Goal: Information Seeking & Learning: Learn about a topic

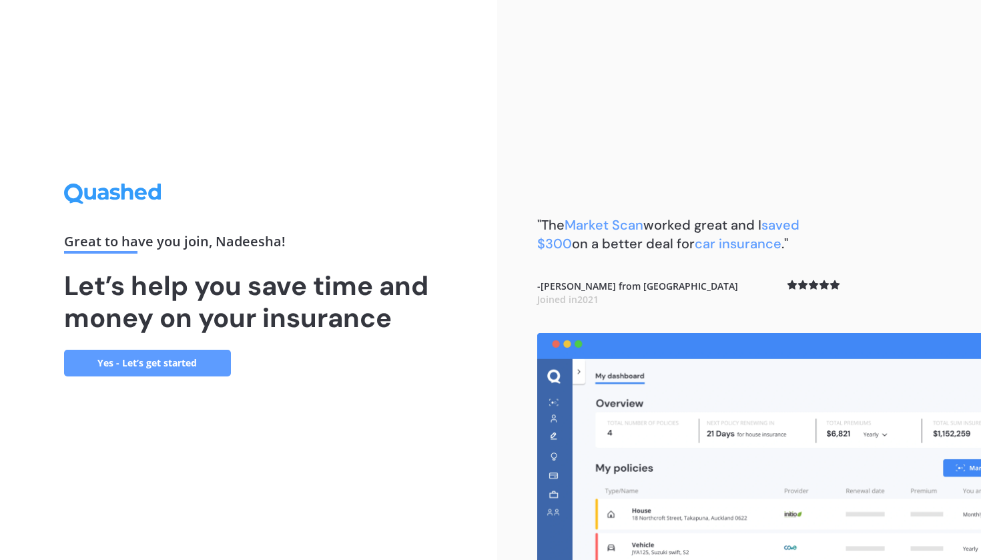
click at [137, 366] on link "Yes - Let’s get started" at bounding box center [147, 363] width 167 height 27
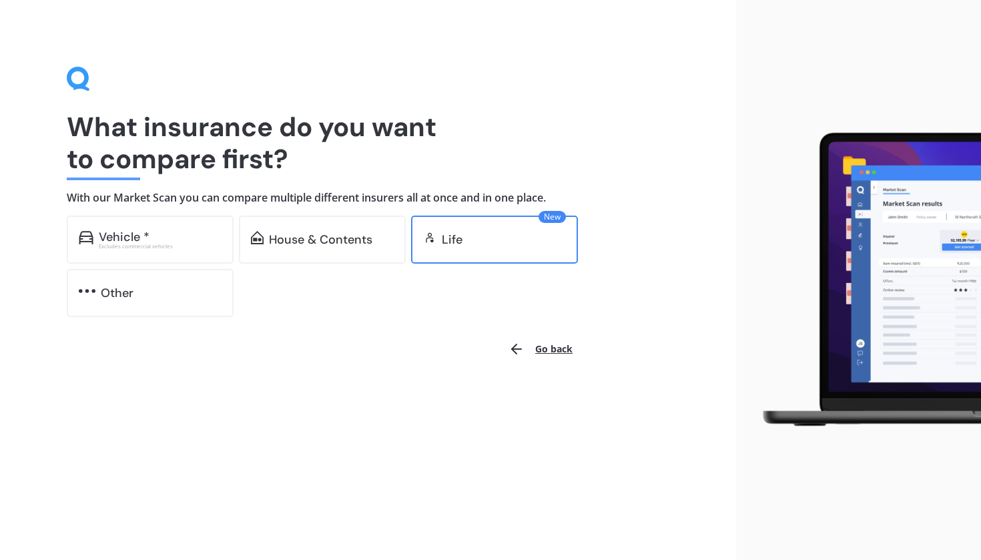
click at [464, 242] on div "Life" at bounding box center [504, 239] width 124 height 13
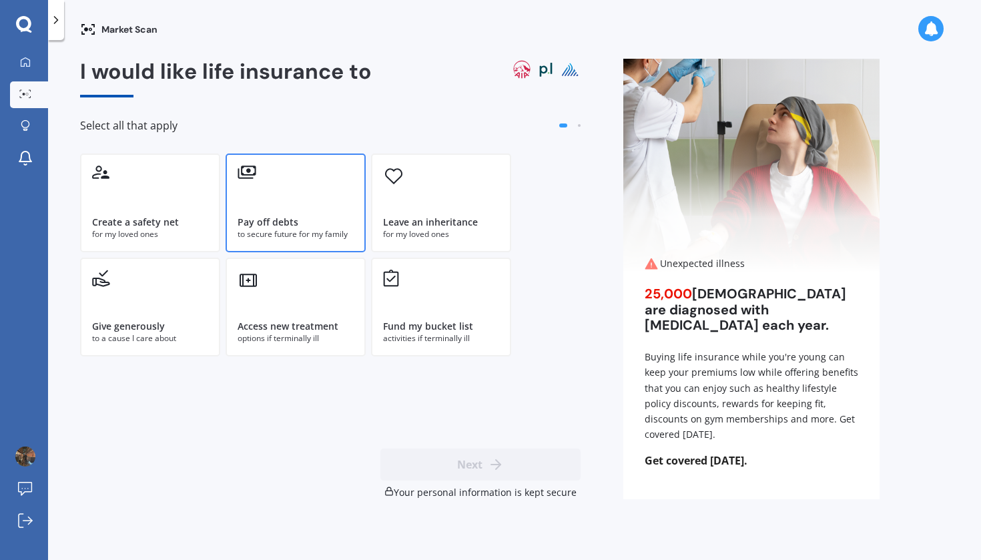
click at [302, 211] on div "Pay off debts to secure future for my family" at bounding box center [296, 202] width 140 height 99
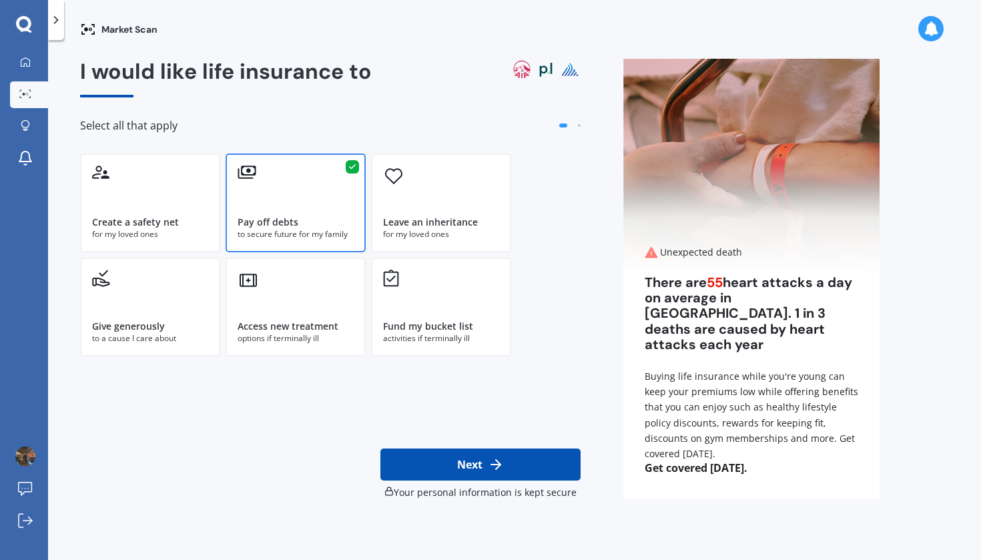
click at [450, 477] on button "Next" at bounding box center [480, 464] width 200 height 32
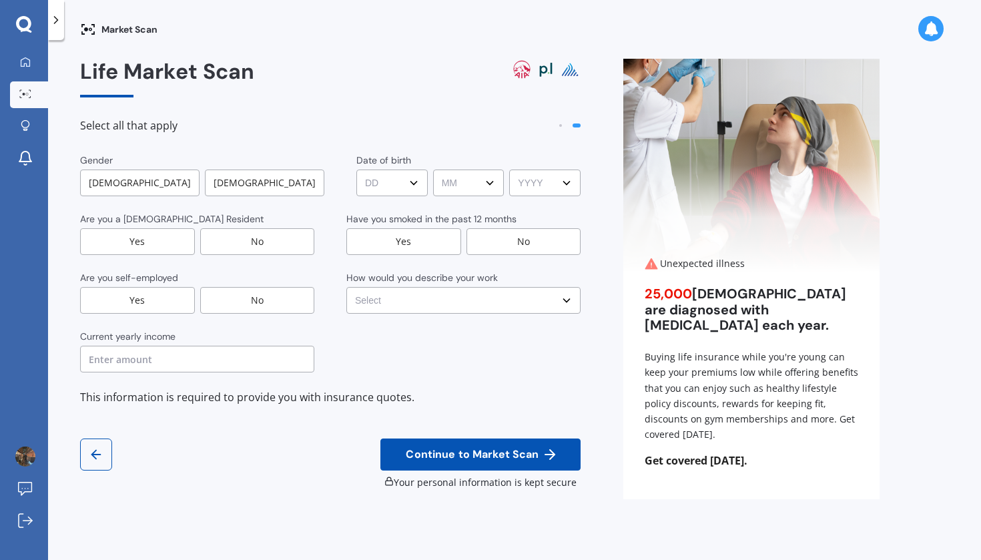
click at [276, 199] on div "Gender [DEMOGRAPHIC_DATA] [DEMOGRAPHIC_DATA] Date of birth DD DD 01 02 03 04 05…" at bounding box center [330, 262] width 500 height 219
click at [264, 177] on div "[DEMOGRAPHIC_DATA]" at bounding box center [264, 182] width 119 height 27
select select "01"
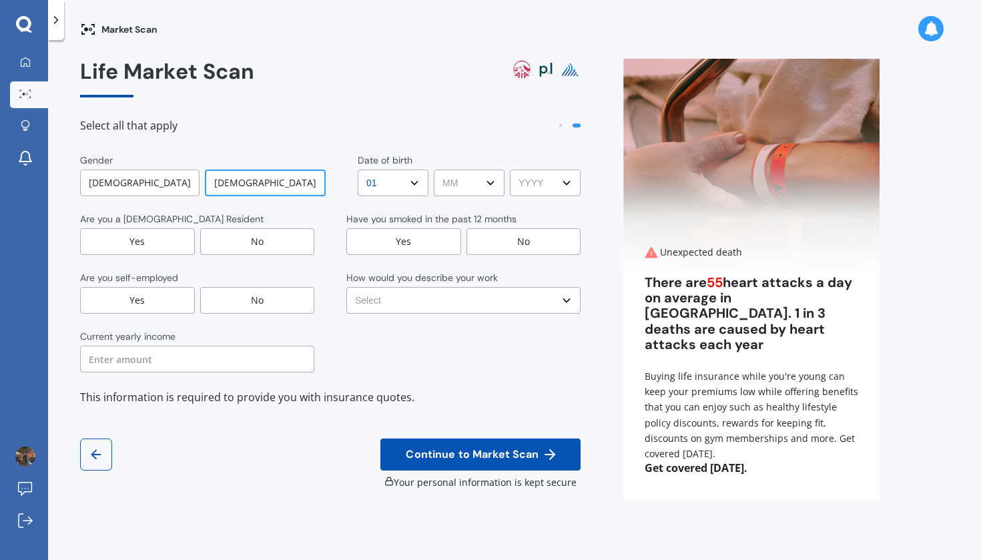
select select "01"
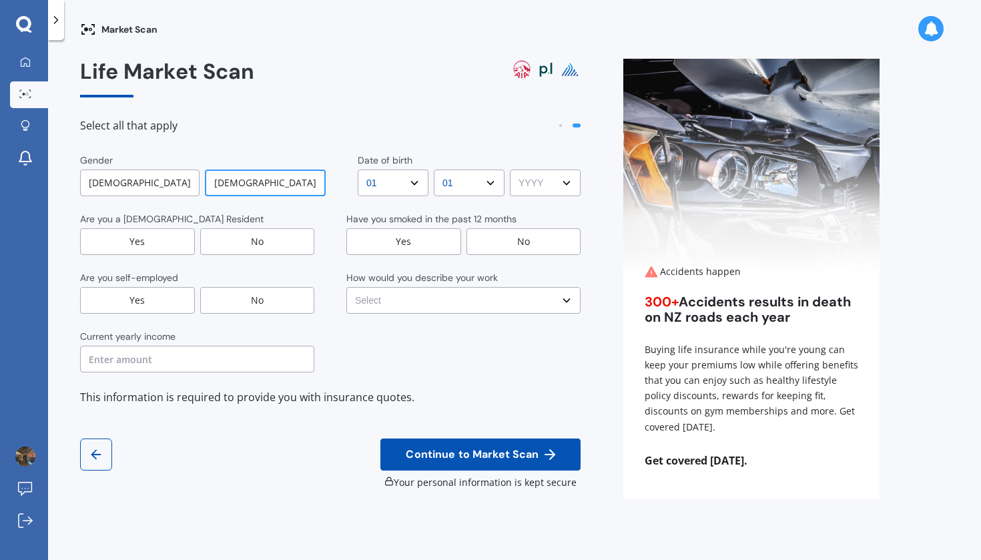
select select "1990"
click at [142, 252] on div "Yes" at bounding box center [137, 241] width 115 height 27
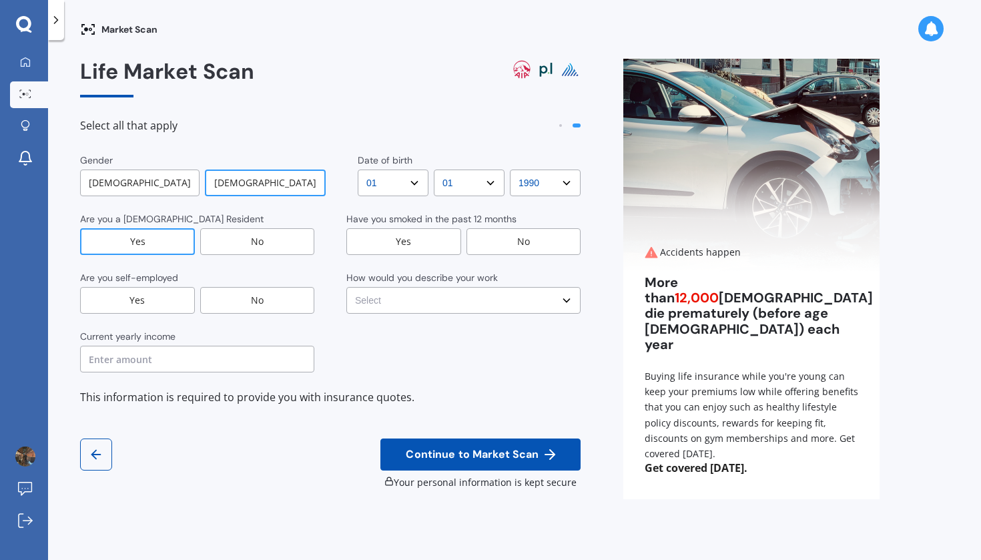
click at [514, 247] on div "No" at bounding box center [523, 241] width 115 height 27
click at [244, 304] on div "No" at bounding box center [257, 300] width 115 height 27
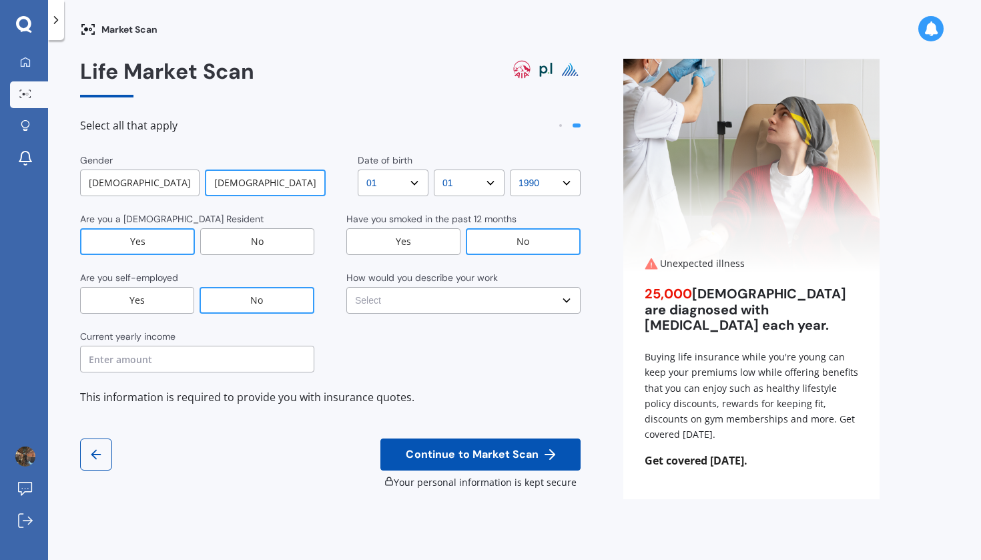
select select "No manual work e.g. lawyer, consultant, engineer"
click at [208, 348] on input "text" at bounding box center [197, 359] width 234 height 27
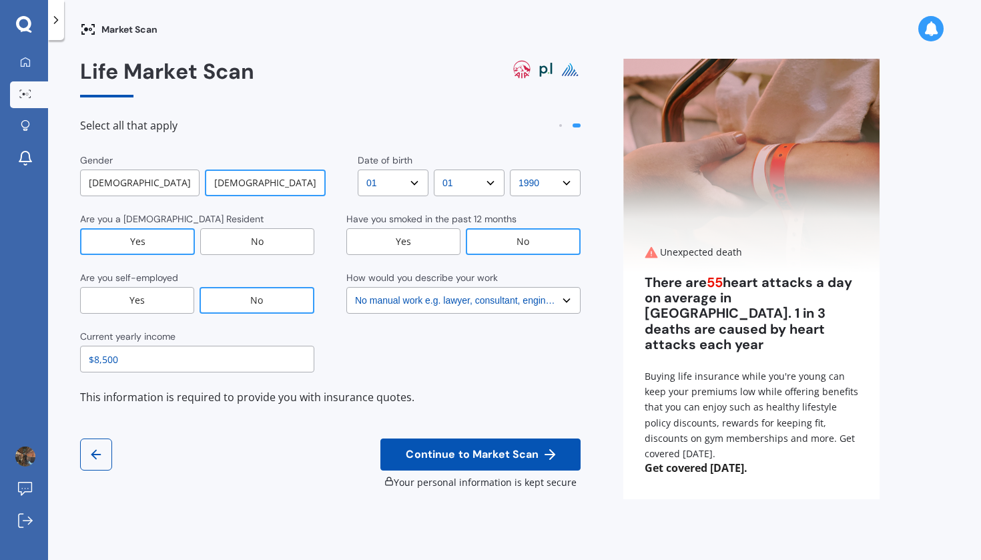
type input "$85,000"
click at [356, 370] on div "Current yearly income $85,000" at bounding box center [330, 351] width 500 height 43
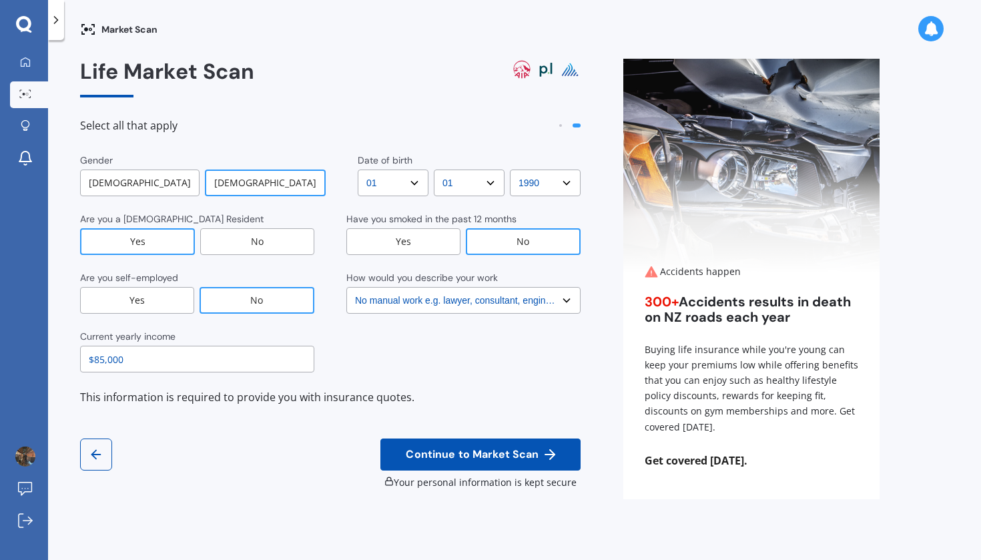
click at [482, 457] on span "Continue to Market Scan" at bounding box center [472, 454] width 138 height 13
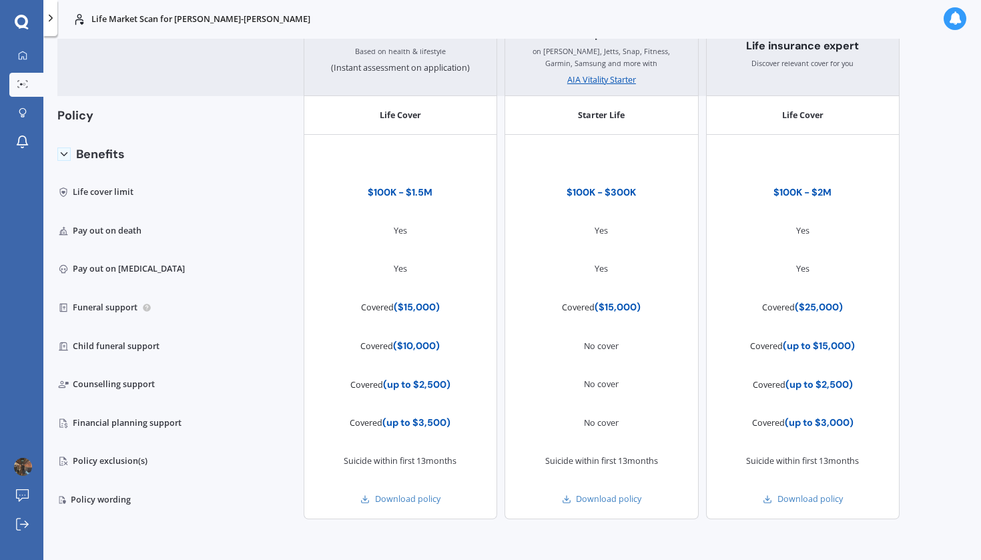
scroll to position [346, 0]
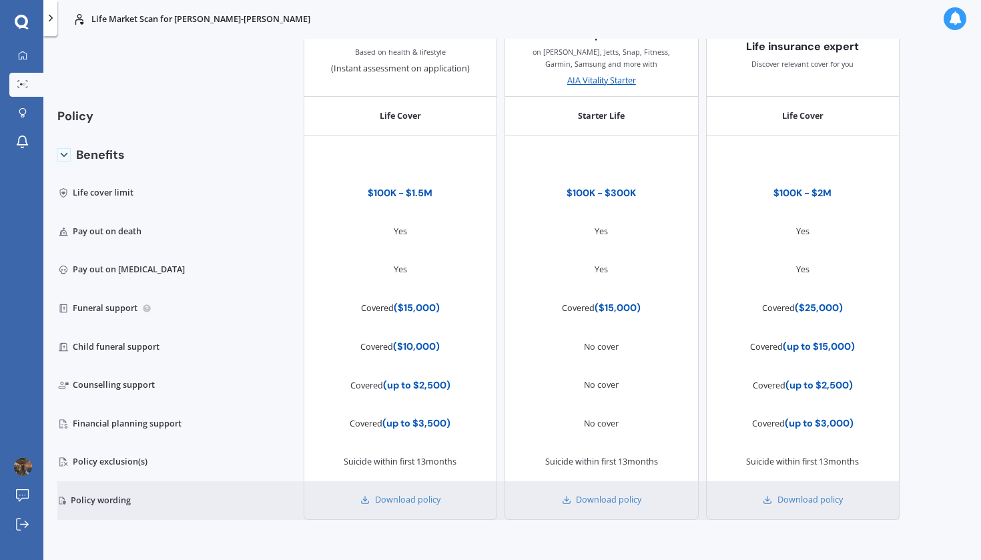
click at [110, 505] on div "Policy wording" at bounding box center [122, 500] width 131 height 39
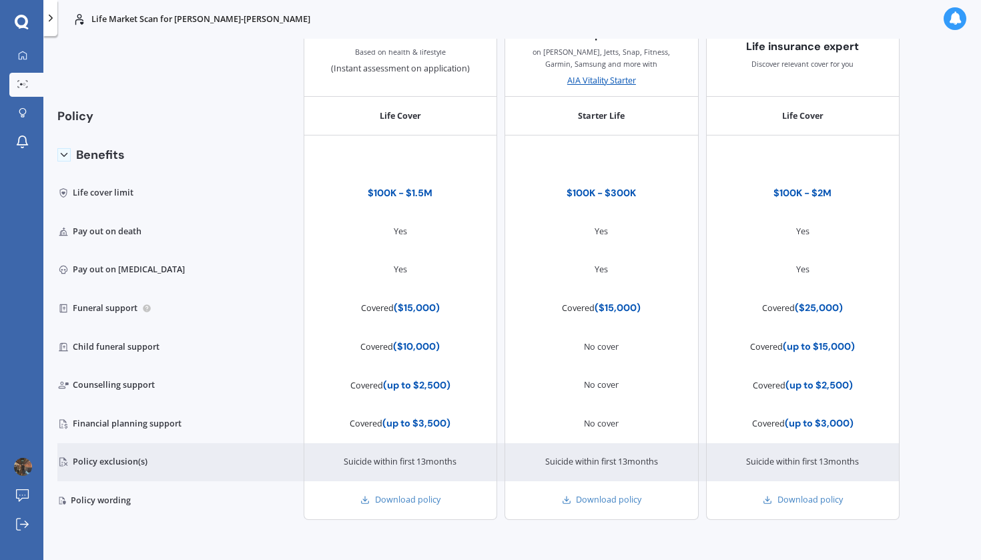
click at [112, 453] on div "Policy exclusion(s)" at bounding box center [122, 462] width 131 height 39
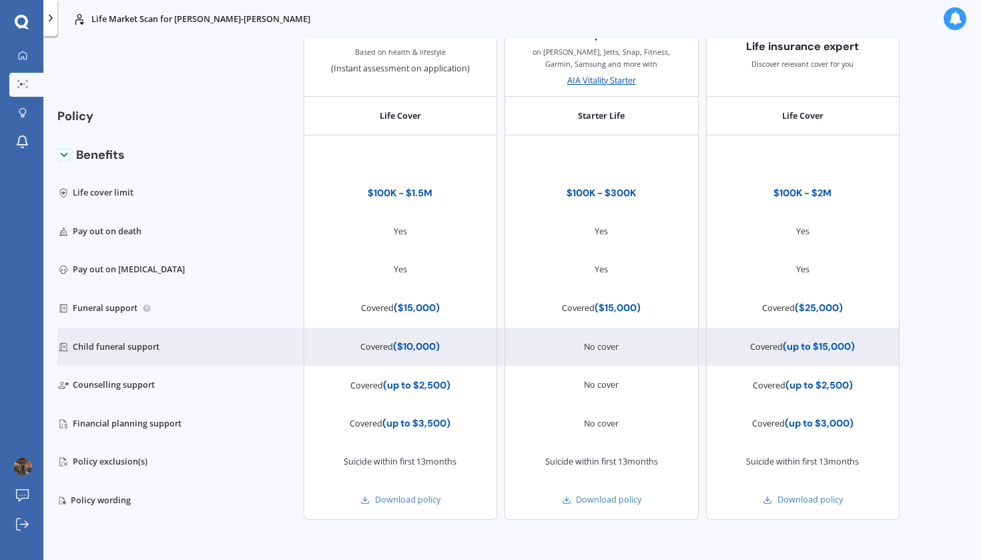
click at [127, 358] on div "Child funeral support" at bounding box center [122, 347] width 131 height 39
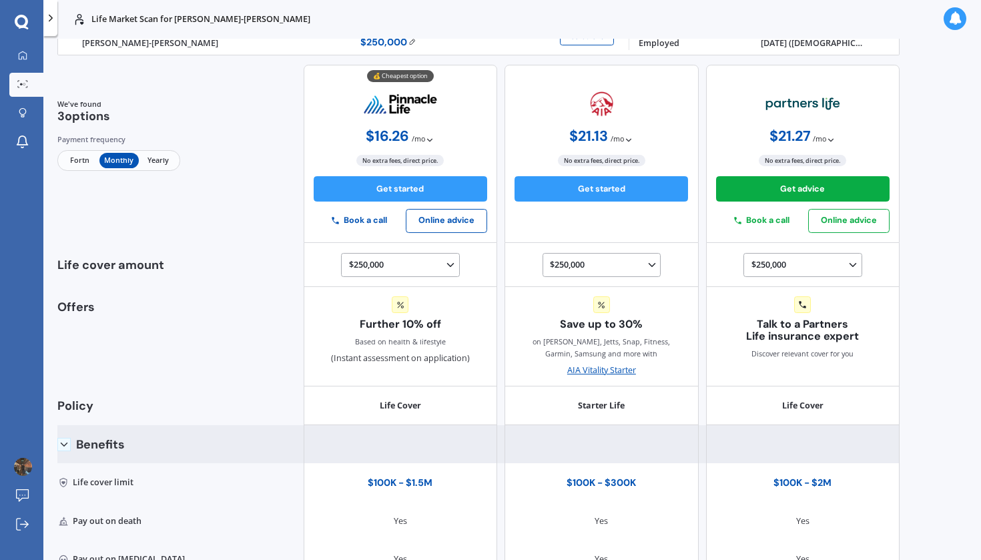
scroll to position [15, 0]
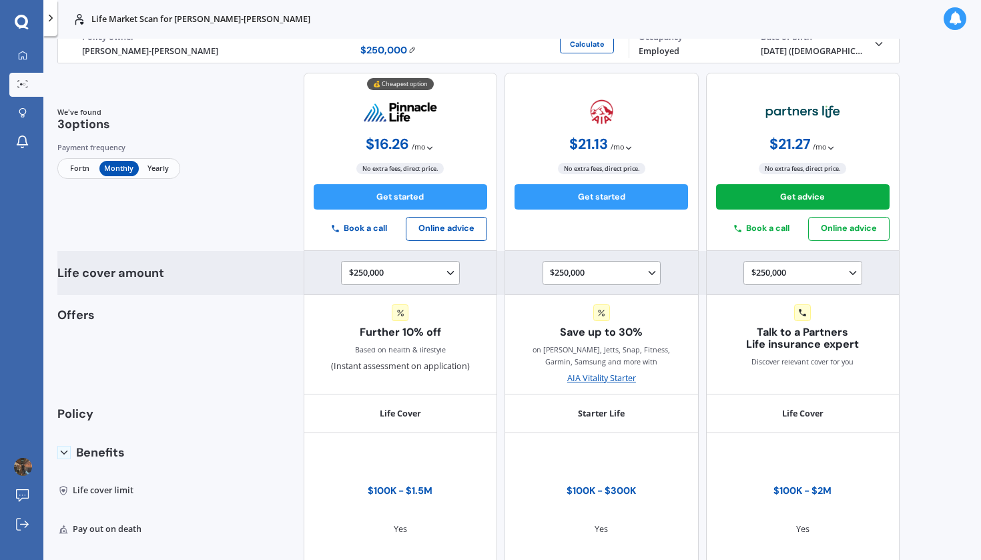
click at [444, 271] on icon at bounding box center [450, 273] width 12 height 12
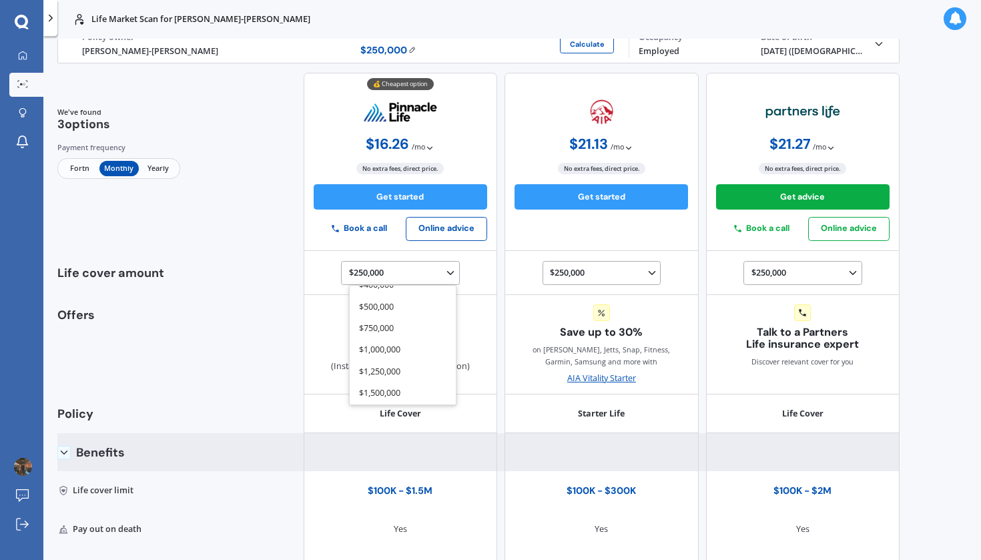
click at [255, 446] on div "Benefits" at bounding box center [478, 452] width 842 height 39
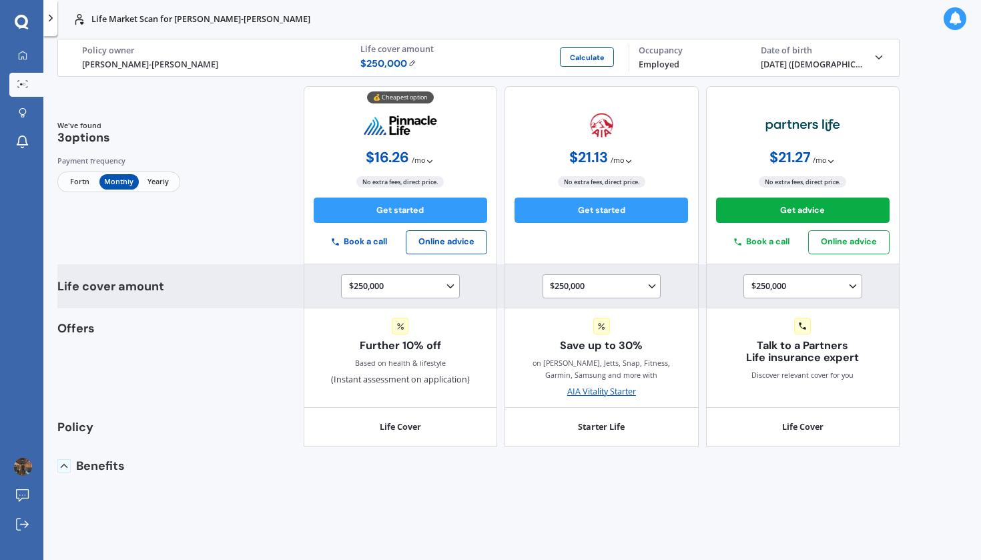
scroll to position [0, 0]
click at [393, 282] on div "$250,000 $100,000 $150,000 $200,000 $250,000 $300,000 $350,000 $400,000 $500,00…" at bounding box center [402, 287] width 107 height 15
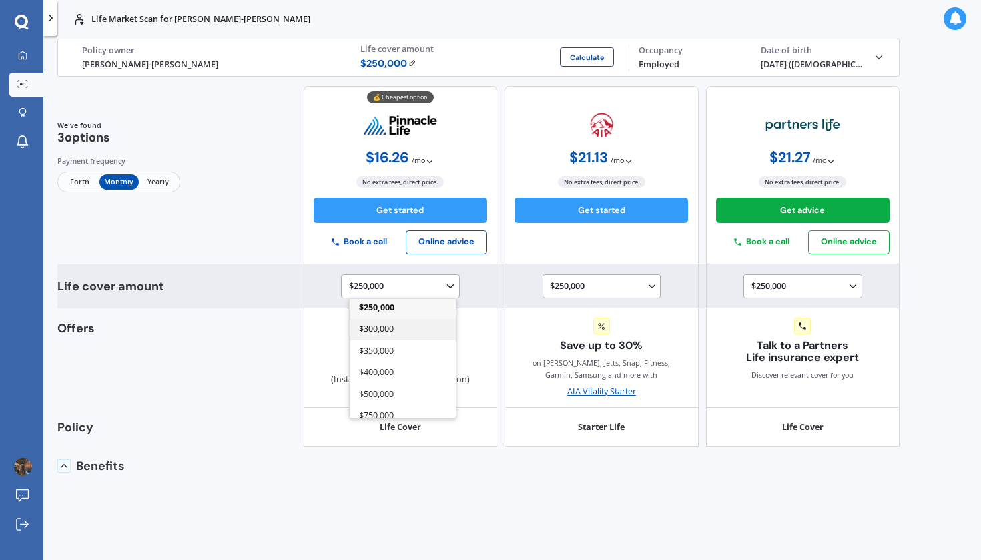
click at [383, 334] on span "$300,000" at bounding box center [376, 328] width 35 height 11
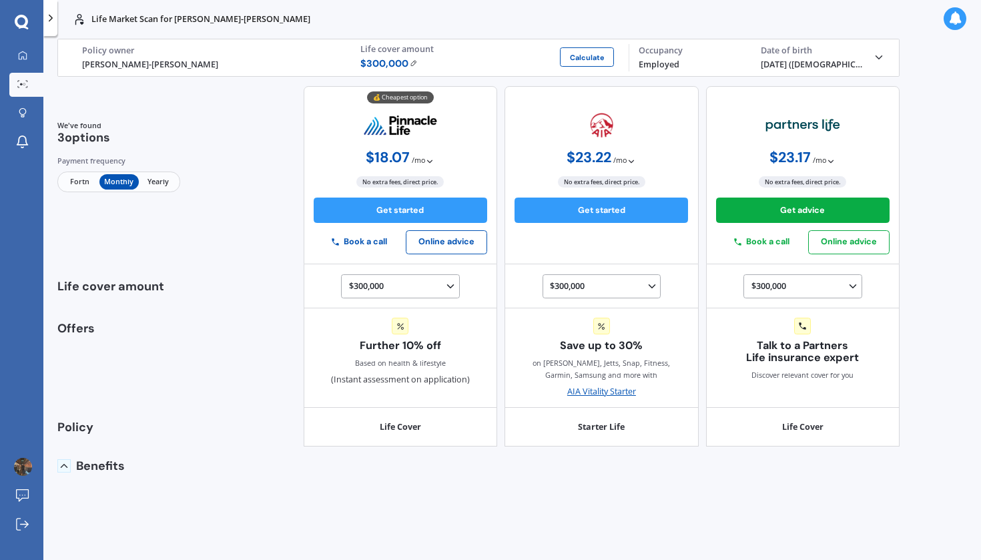
scroll to position [0, 0]
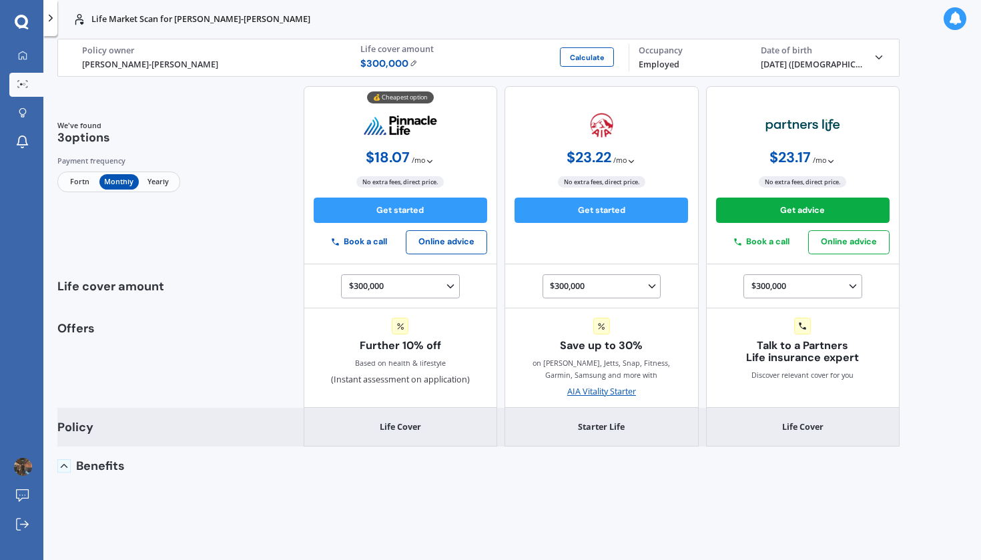
click at [382, 418] on div "Life Cover" at bounding box center [401, 427] width 194 height 39
click at [390, 432] on div "Life Cover" at bounding box center [401, 427] width 194 height 39
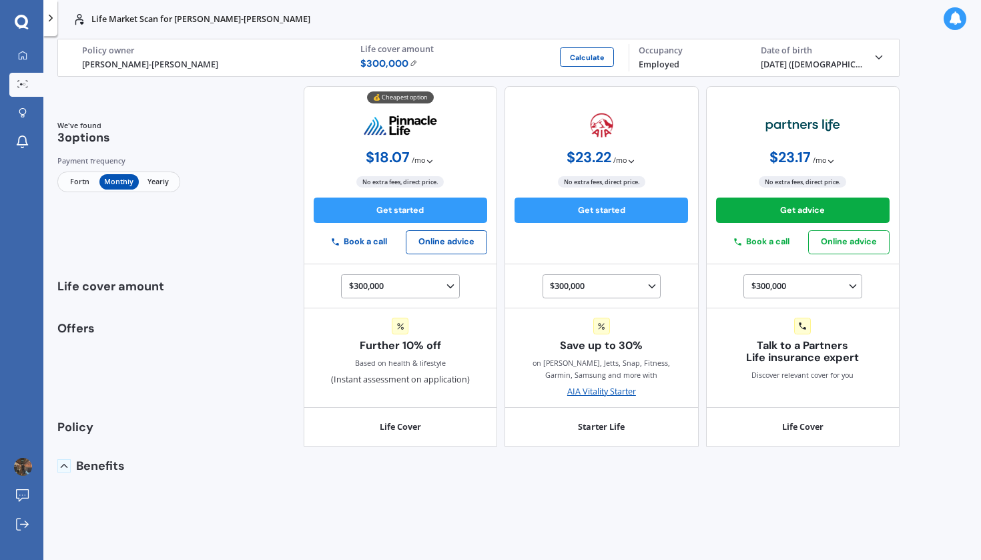
click at [78, 457] on div "Benefits" at bounding box center [122, 465] width 131 height 39
click at [694, 63] on div "Employed" at bounding box center [690, 65] width 103 height 13
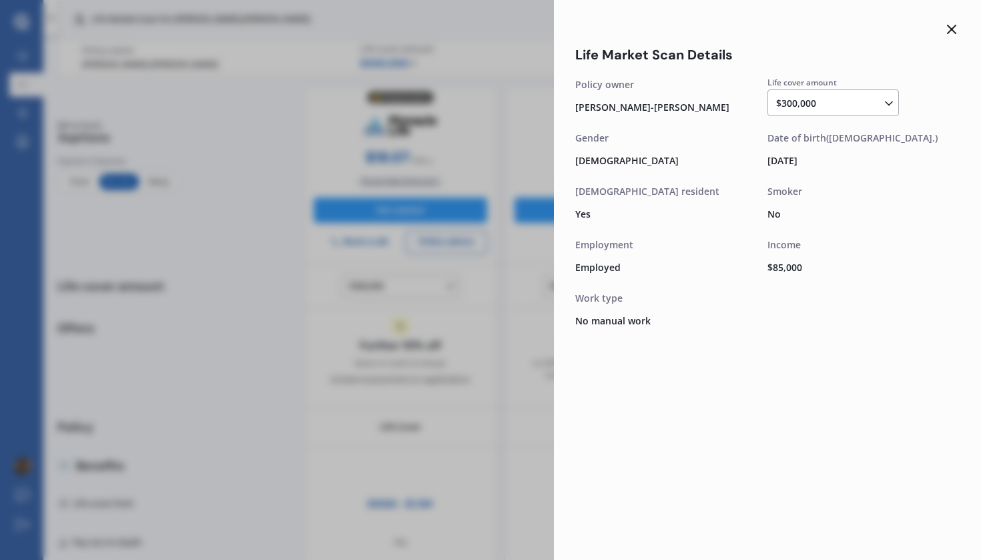
click at [453, 327] on div "Life Market Scan Details Life cover amount $300,000 $100,000 $150,000 $200,000 …" at bounding box center [490, 280] width 981 height 560
click at [957, 27] on icon at bounding box center [951, 29] width 16 height 16
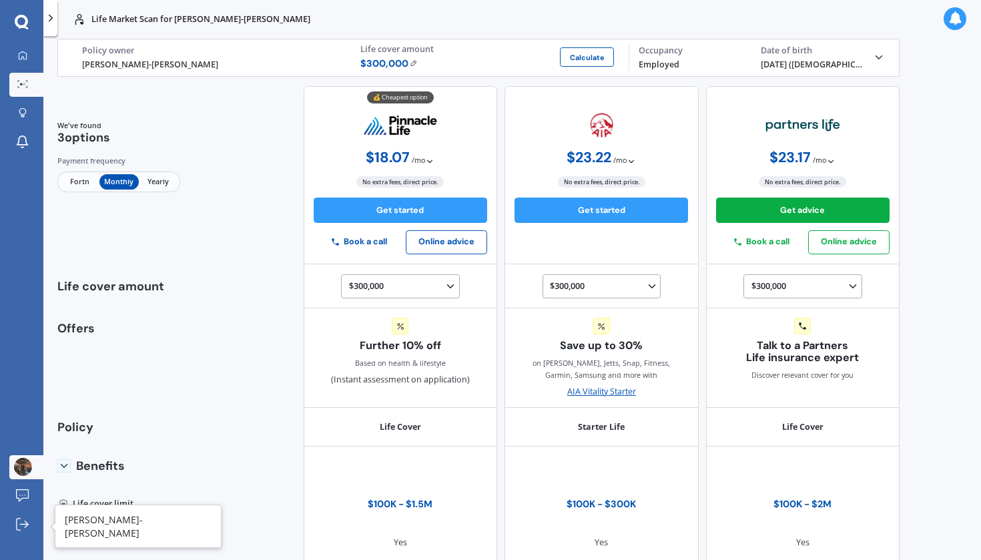
click at [27, 470] on img at bounding box center [23, 467] width 18 height 18
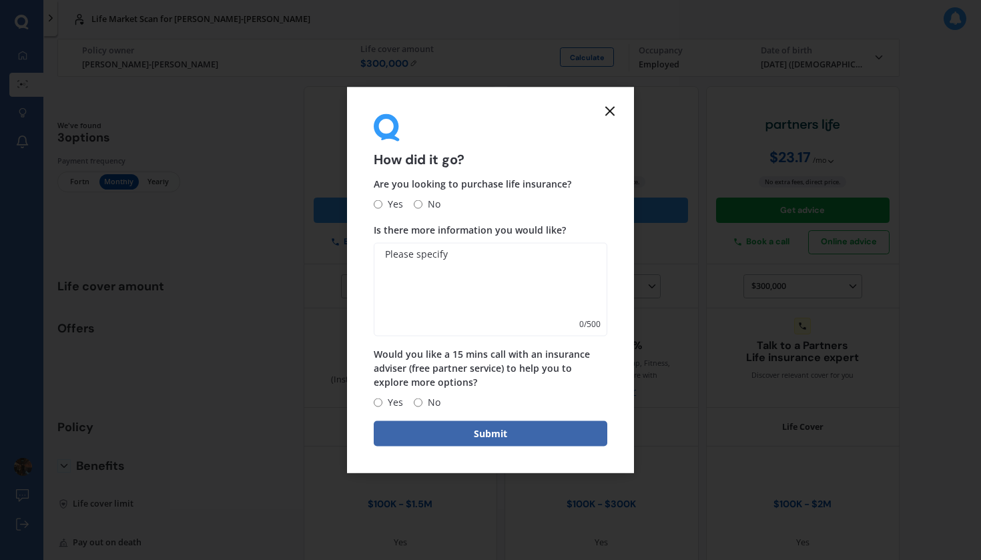
click at [422, 398] on span "No" at bounding box center [431, 402] width 18 height 16
click at [421, 398] on input "No" at bounding box center [418, 402] width 9 height 9
radio input "true"
click at [417, 204] on input "No" at bounding box center [418, 203] width 9 height 9
radio input "true"
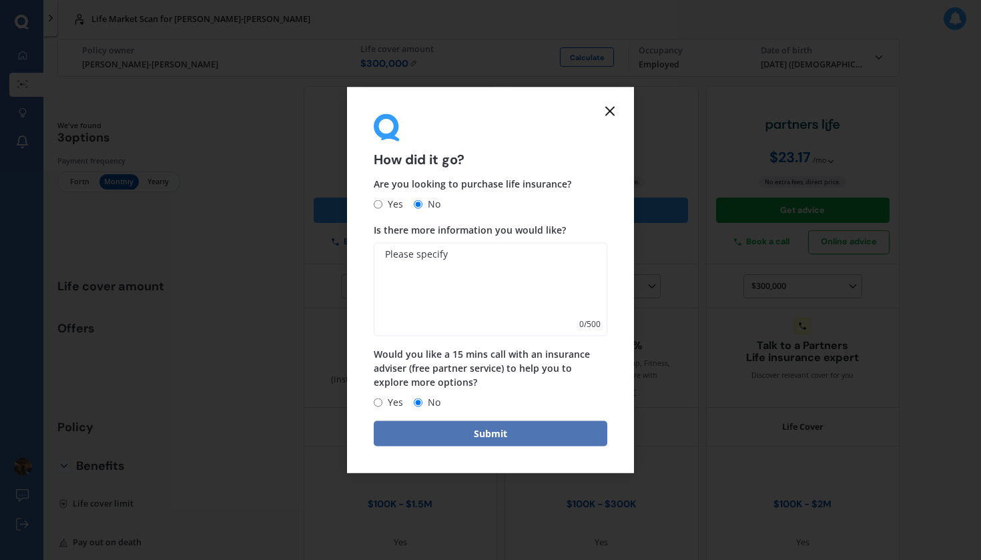
click at [457, 422] on button "Submit" at bounding box center [491, 433] width 234 height 25
click at [458, 436] on button "Submit" at bounding box center [491, 433] width 234 height 25
type textarea "I was doing an assessment"
click at [475, 433] on button "Submit" at bounding box center [491, 433] width 234 height 25
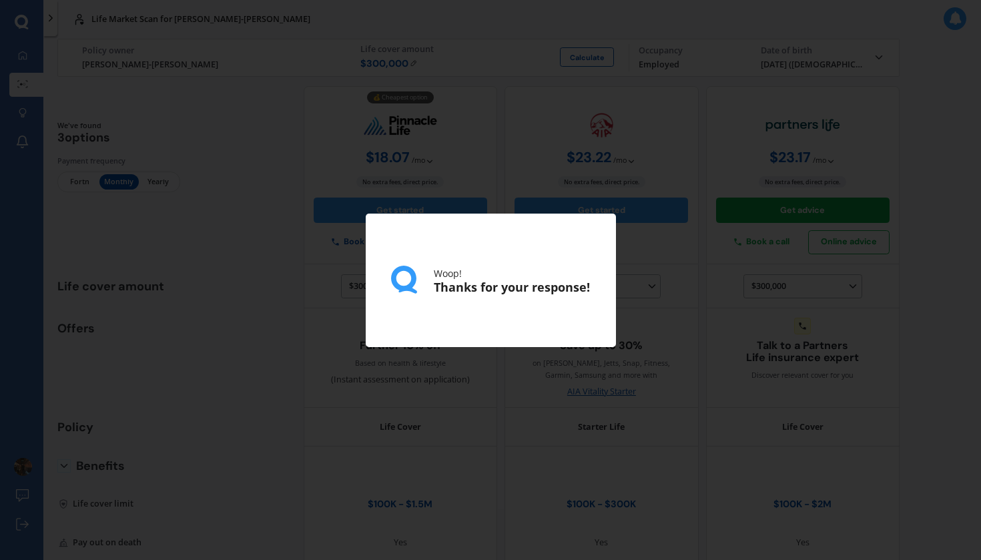
click at [207, 400] on div "Woop! Thanks for your response!" at bounding box center [490, 280] width 981 height 560
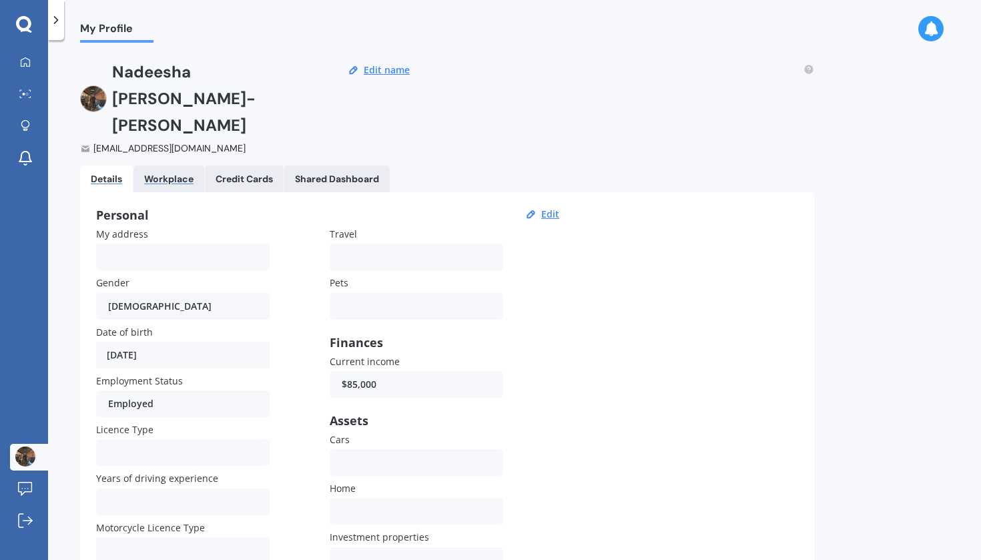
click at [159, 173] on div "Workplace" at bounding box center [168, 178] width 49 height 11
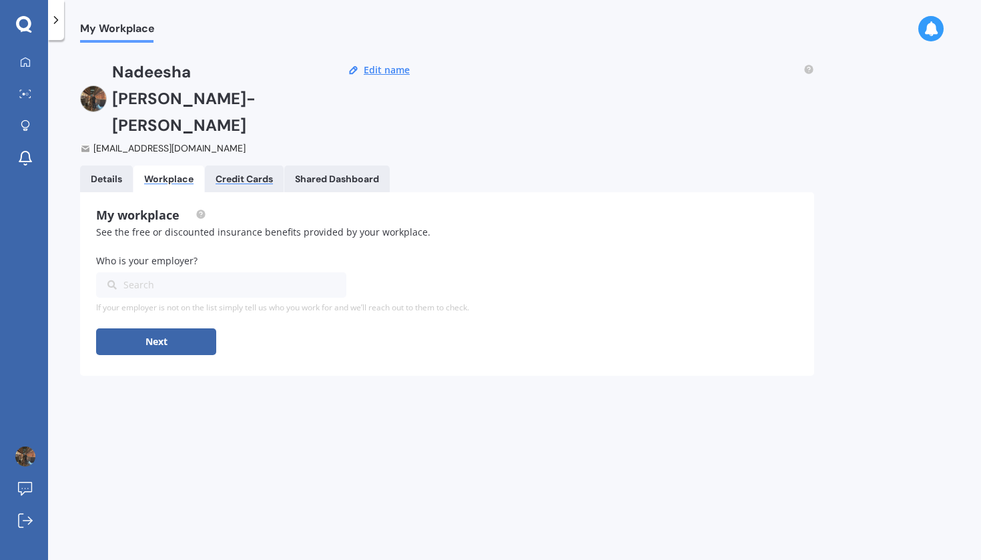
click at [218, 173] on div "Credit Cards" at bounding box center [244, 178] width 57 height 11
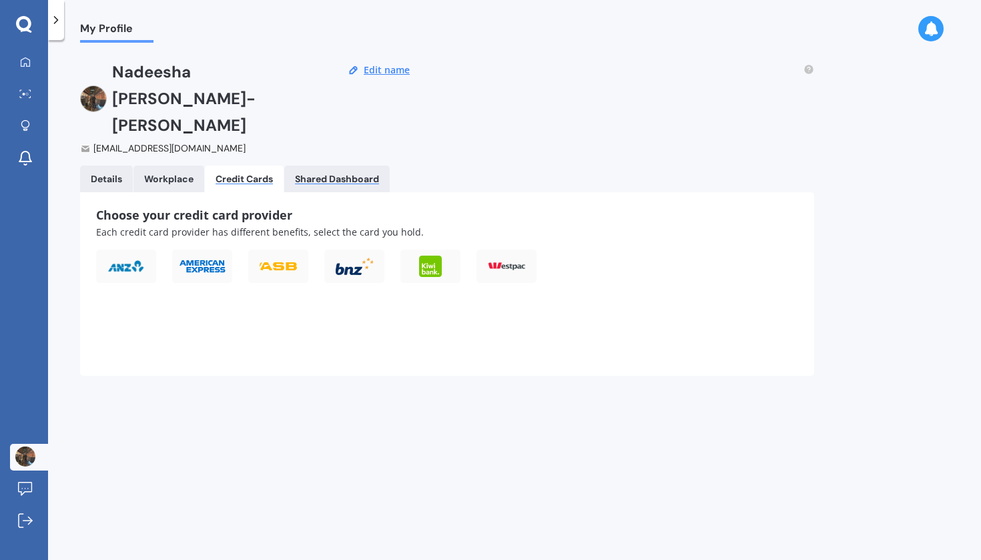
click at [324, 173] on div "Shared Dashboard" at bounding box center [337, 178] width 84 height 11
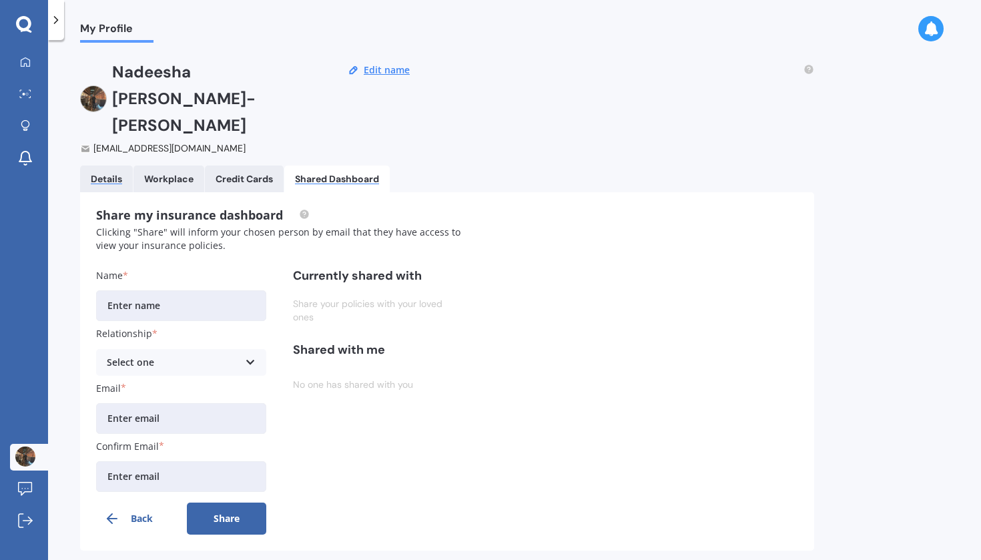
click at [111, 173] on div "Details" at bounding box center [106, 178] width 31 height 11
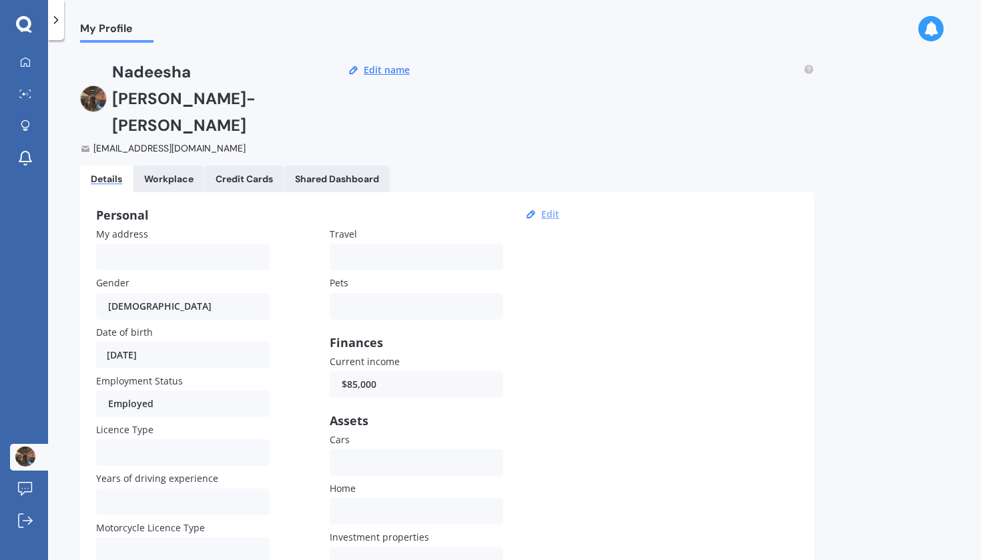
click at [554, 208] on button "Edit" at bounding box center [550, 214] width 26 height 12
select select "01"
select select "1990"
click at [381, 67] on button "Edit name" at bounding box center [387, 70] width 54 height 12
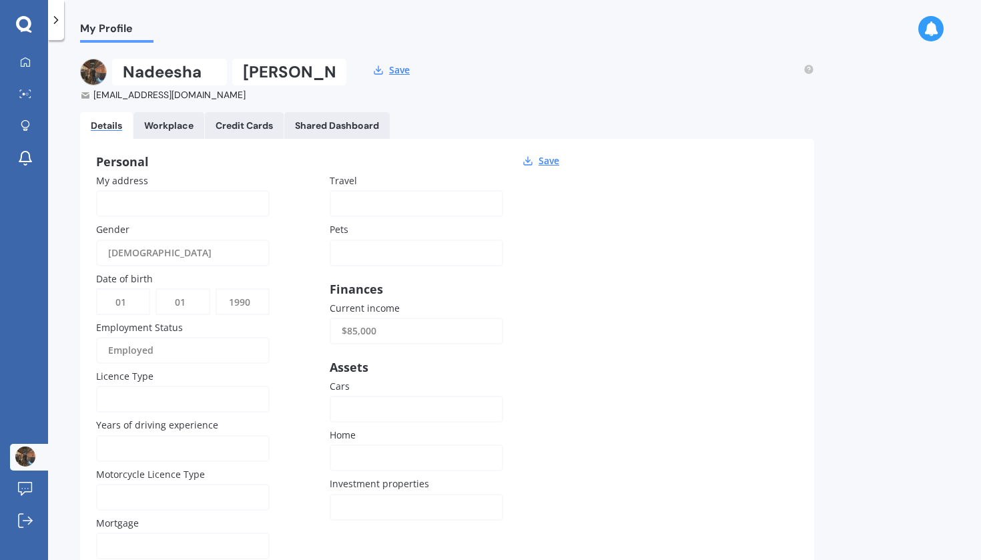
click at [123, 29] on span "My Profile" at bounding box center [116, 31] width 73 height 18
click at [35, 61] on link "My Dashboard" at bounding box center [29, 62] width 38 height 27
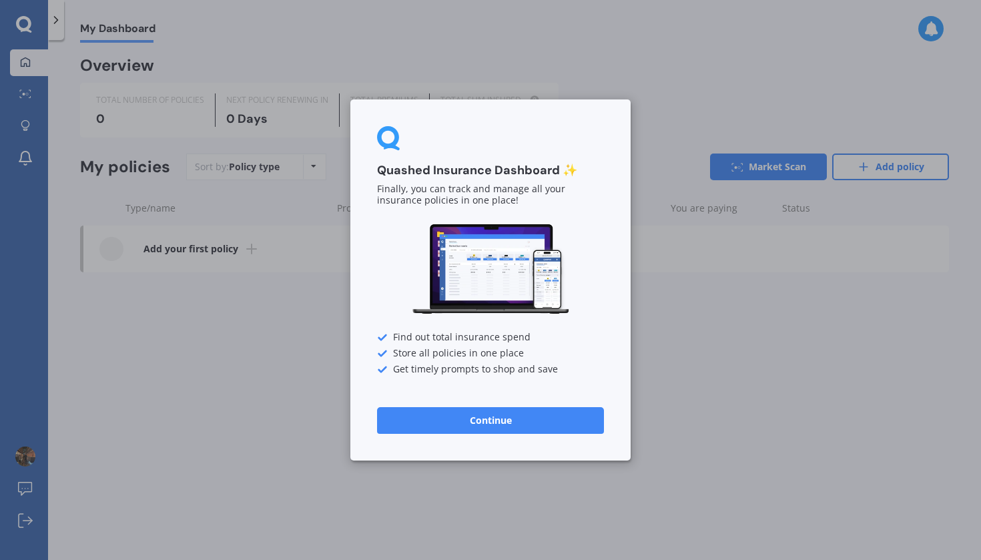
click at [475, 404] on div "Quashed Insurance Dashboard ✨ Finally, you can track and manage all your insura…" at bounding box center [490, 279] width 280 height 361
click at [485, 420] on button "Continue" at bounding box center [490, 420] width 227 height 27
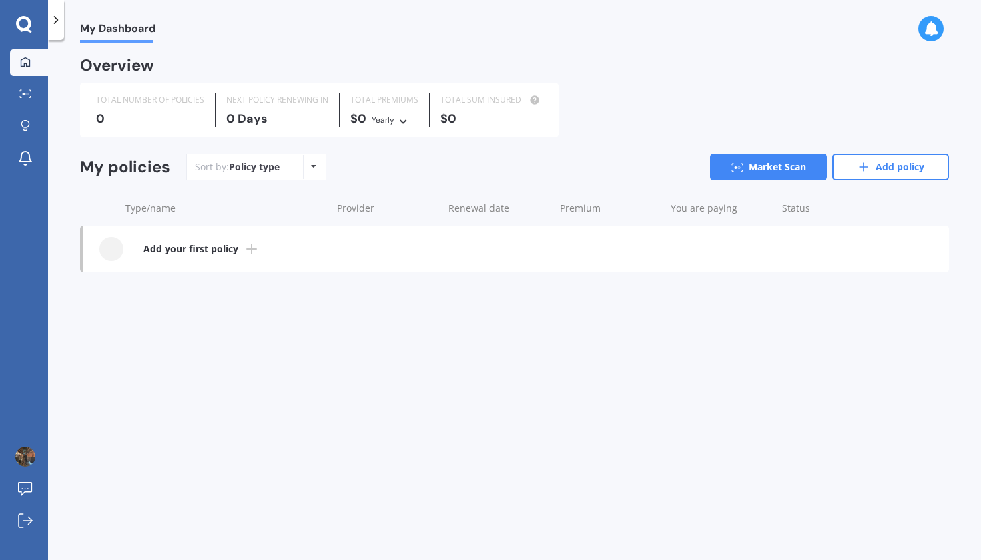
click at [29, 28] on icon at bounding box center [23, 23] width 15 height 15
click at [61, 27] on icon at bounding box center [55, 19] width 13 height 13
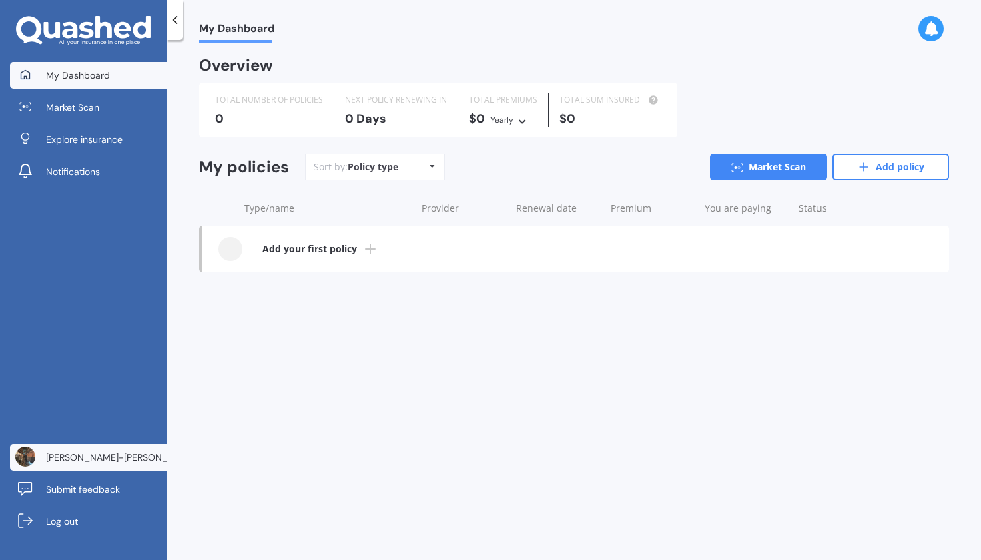
click at [27, 458] on img at bounding box center [25, 456] width 20 height 20
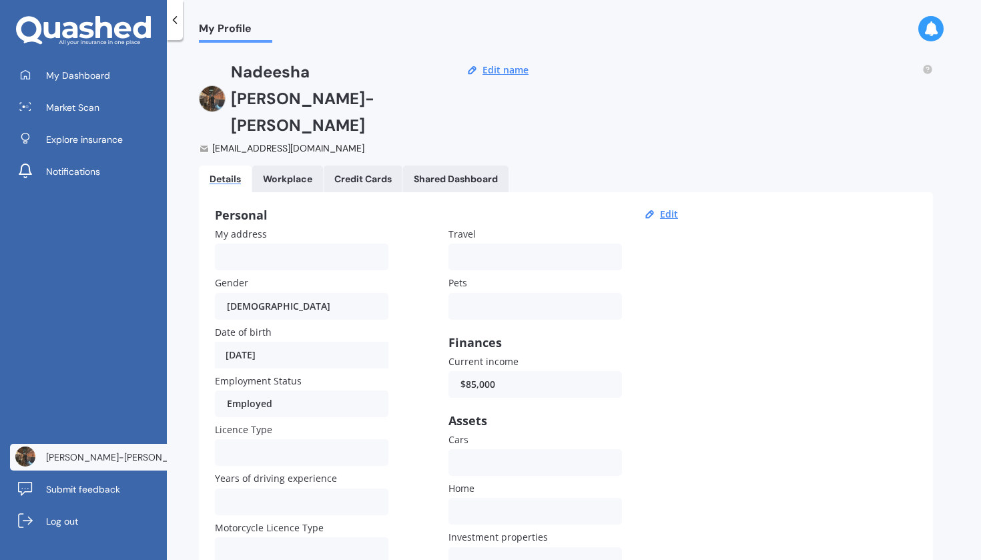
click at [298, 208] on form "Personal Edit My address Gender [DEMOGRAPHIC_DATA] [DEMOGRAPHIC_DATA] [DEMOGRAP…" at bounding box center [448, 413] width 467 height 410
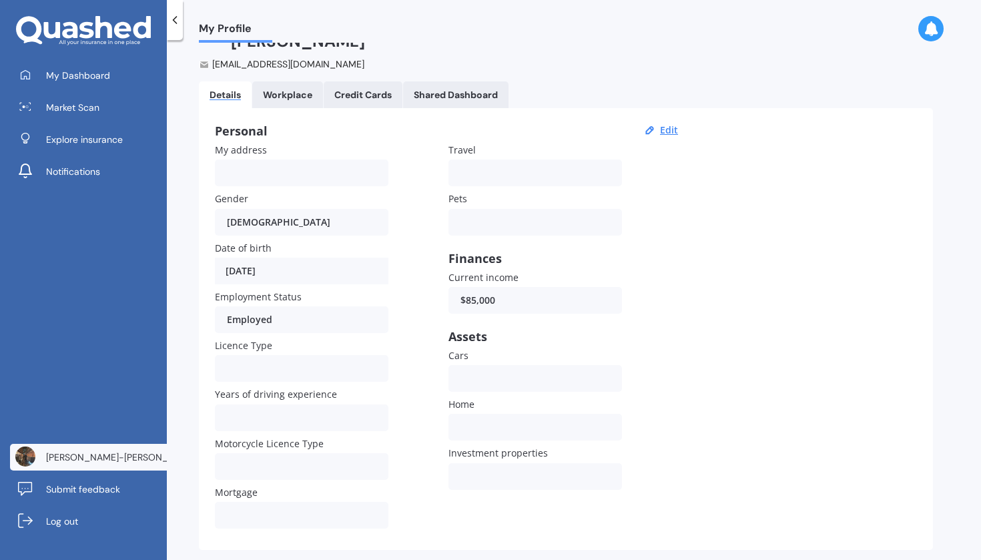
scroll to position [83, 0]
click at [675, 109] on div "Personal Edit My address Gender [DEMOGRAPHIC_DATA] [DEMOGRAPHIC_DATA] [DEMOGRAP…" at bounding box center [566, 330] width 734 height 442
click at [667, 125] on button "Edit" at bounding box center [669, 131] width 26 height 12
select select "01"
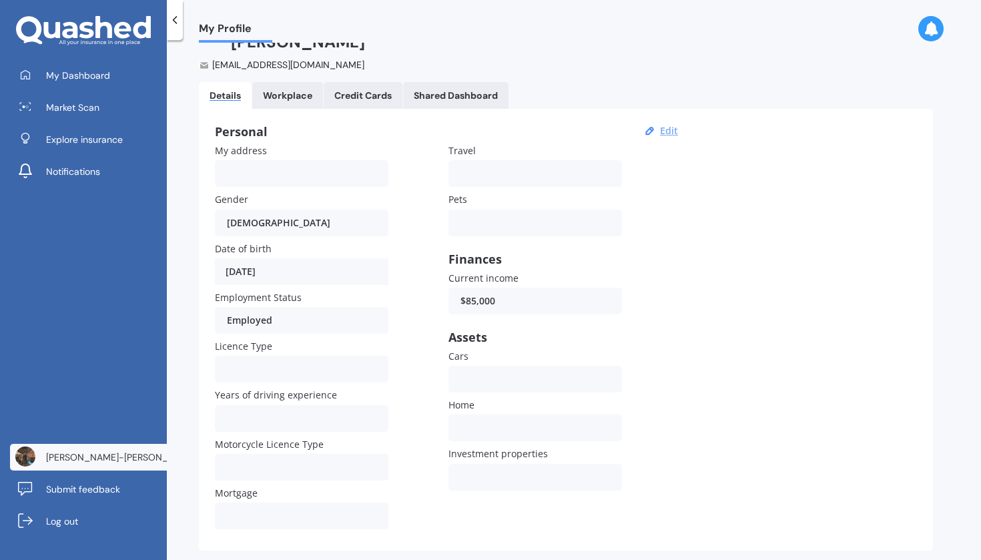
select select "1990"
drag, startPoint x: 514, startPoint y: 270, endPoint x: 386, endPoint y: 270, distance: 128.1
click at [386, 270] on div "My address Gender [DEMOGRAPHIC_DATA] [DEMOGRAPHIC_DATA] [DEMOGRAPHIC_DATA] Date…" at bounding box center [448, 338] width 467 height 391
click at [673, 296] on div "My address Gender [DEMOGRAPHIC_DATA] [DEMOGRAPHIC_DATA] [DEMOGRAPHIC_DATA] Date…" at bounding box center [448, 338] width 467 height 391
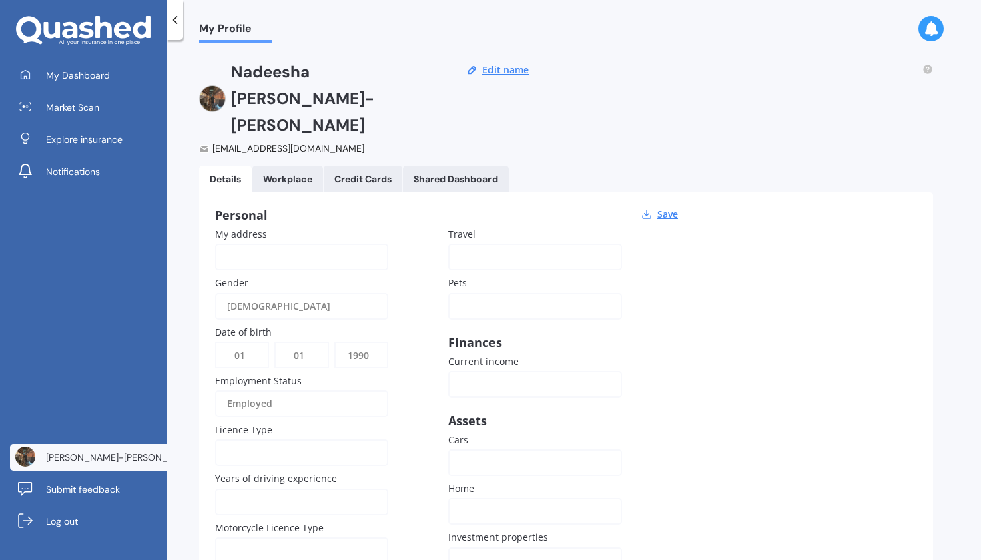
scroll to position [0, 0]
click at [298, 165] on link "Workplace" at bounding box center [287, 178] width 71 height 27
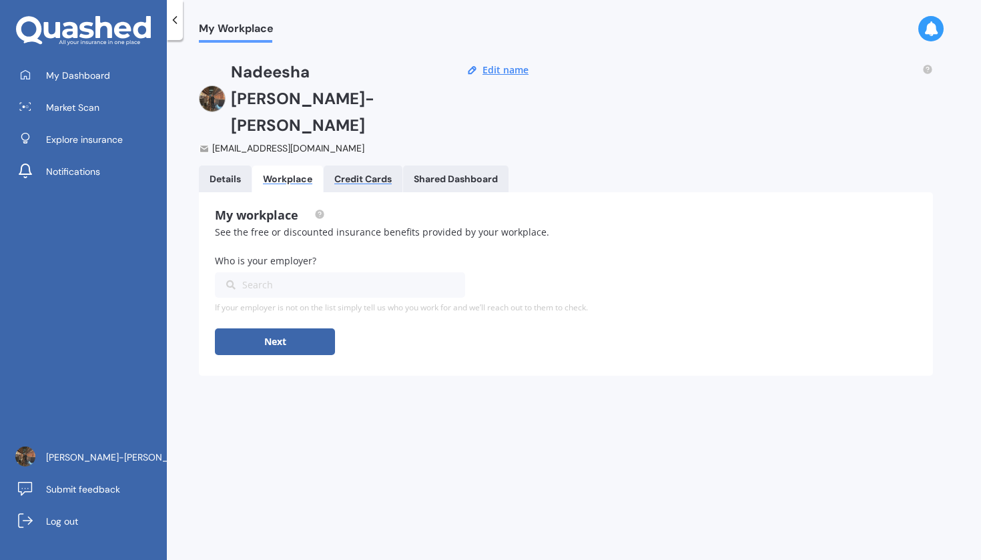
click at [364, 173] on div "Credit Cards" at bounding box center [362, 178] width 57 height 11
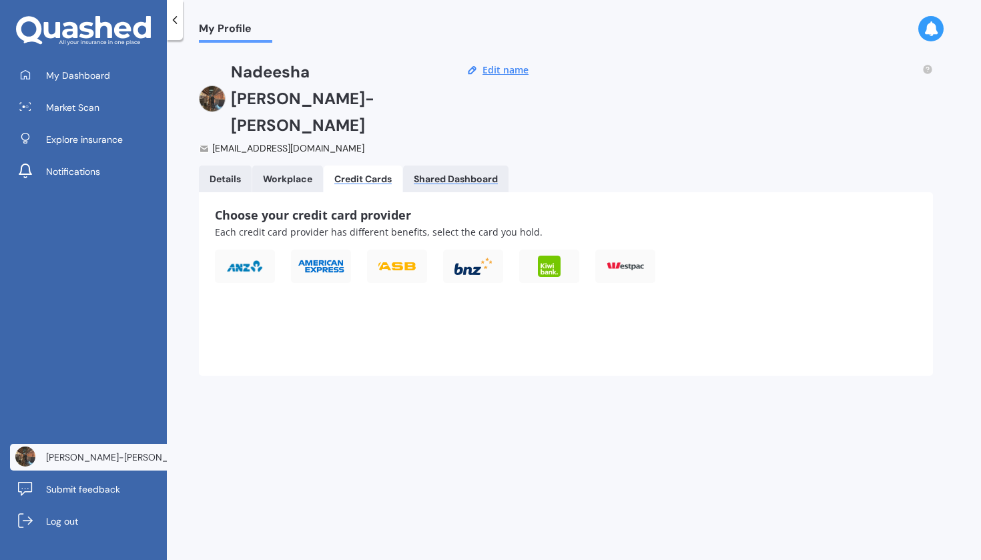
click at [456, 173] on div "Shared Dashboard" at bounding box center [456, 178] width 84 height 11
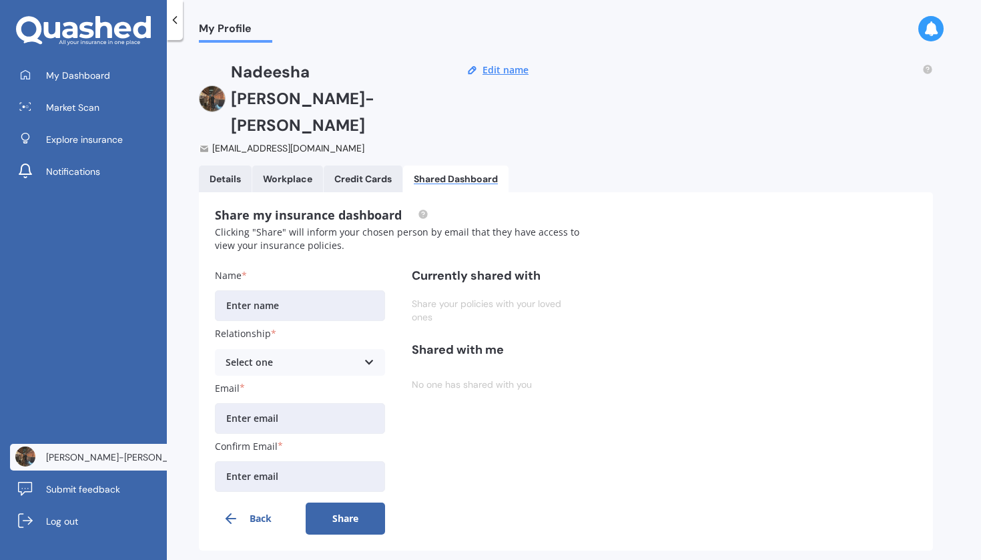
click at [245, 502] on button "Back" at bounding box center [255, 518] width 80 height 32
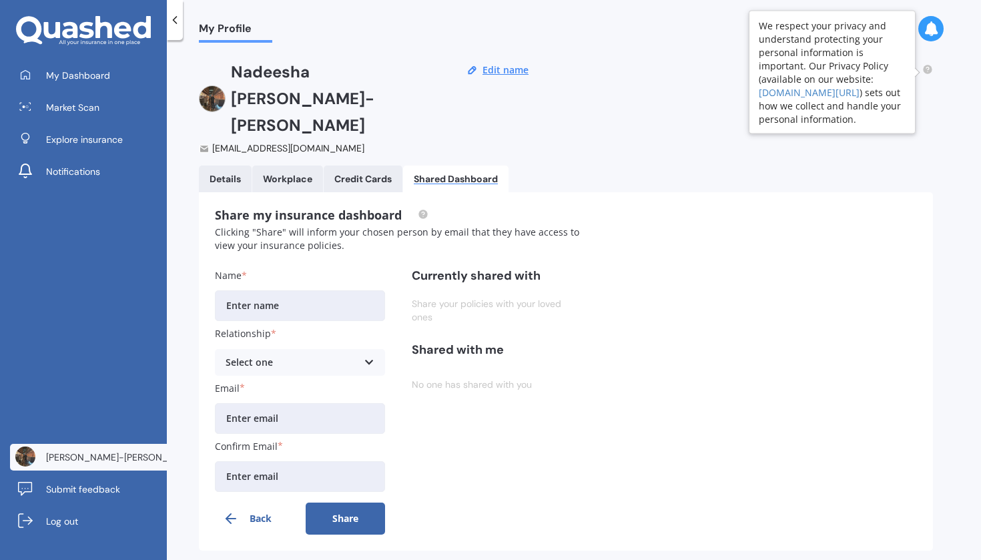
click at [922, 65] on icon at bounding box center [927, 69] width 11 height 11
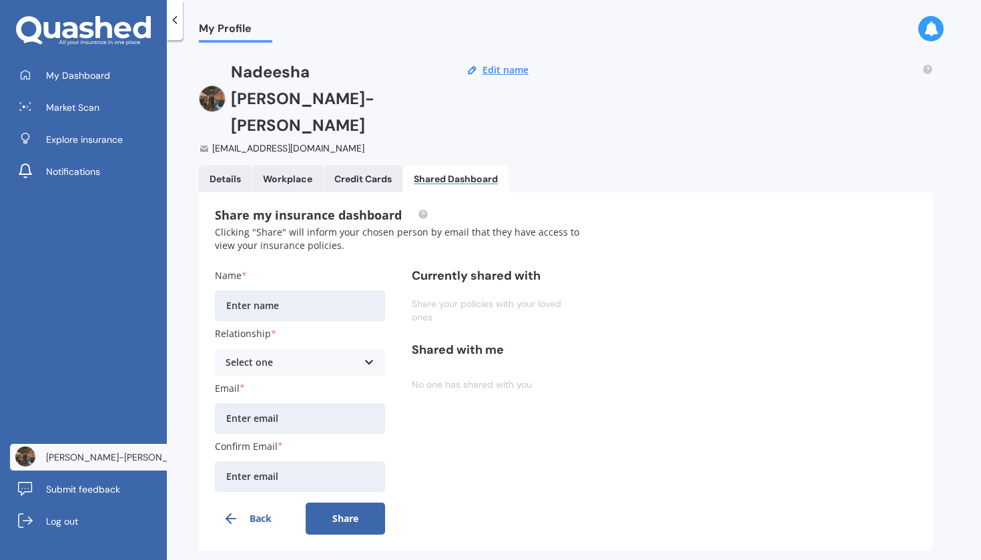
click at [927, 33] on icon at bounding box center [930, 28] width 15 height 15
click at [112, 38] on icon at bounding box center [83, 31] width 135 height 30
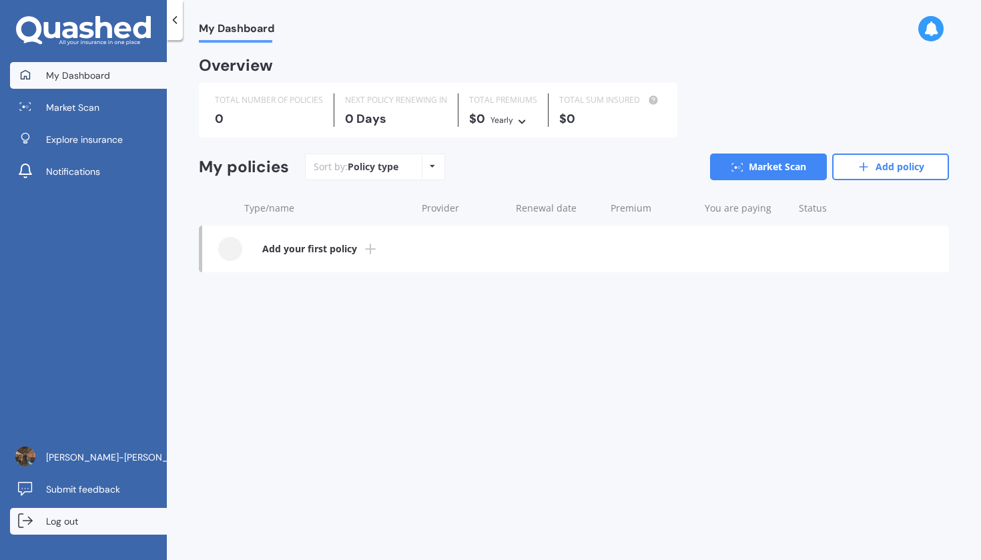
click at [53, 524] on span "Log out" at bounding box center [62, 520] width 32 height 13
